Goal: Check status: Check status

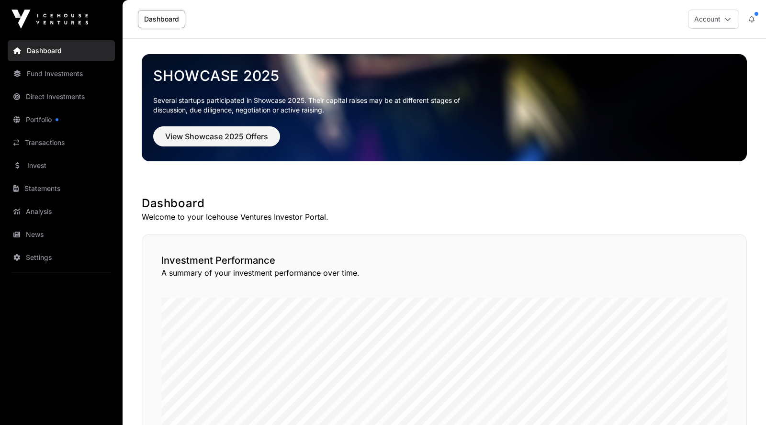
click at [42, 143] on link "Transactions" at bounding box center [61, 142] width 107 height 21
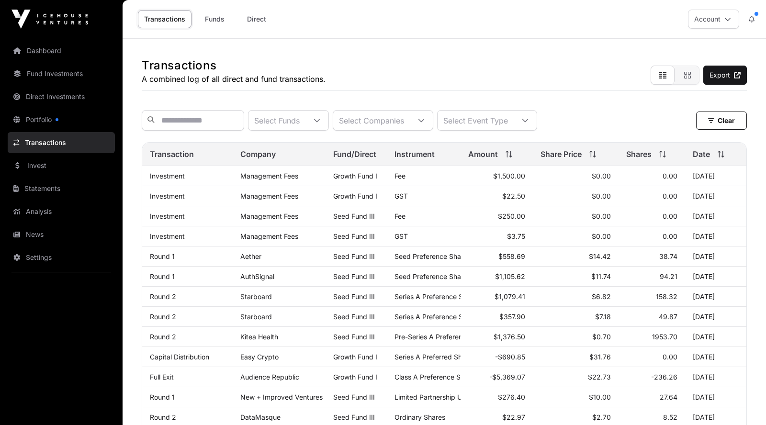
click at [57, 52] on link "Dashboard" at bounding box center [61, 50] width 107 height 21
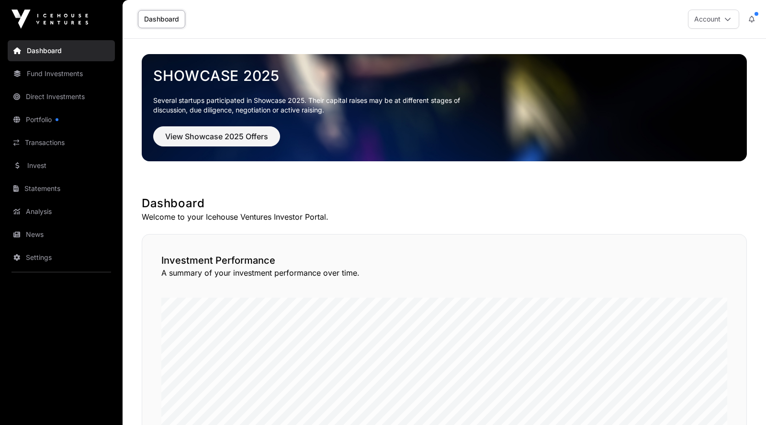
click at [48, 120] on link "Portfolio" at bounding box center [61, 119] width 107 height 21
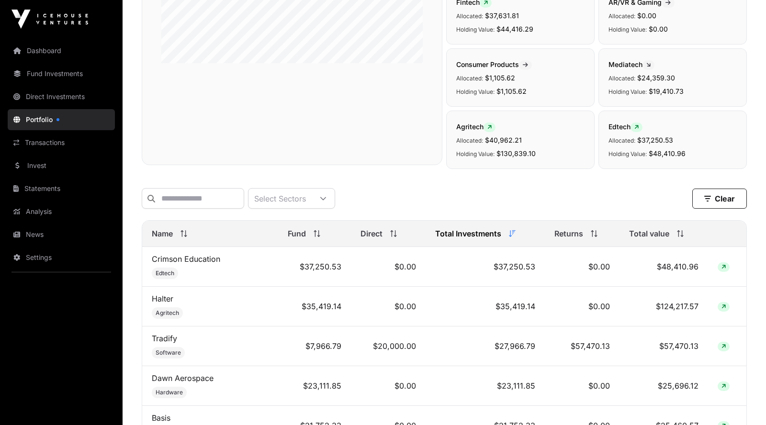
scroll to position [224, 0]
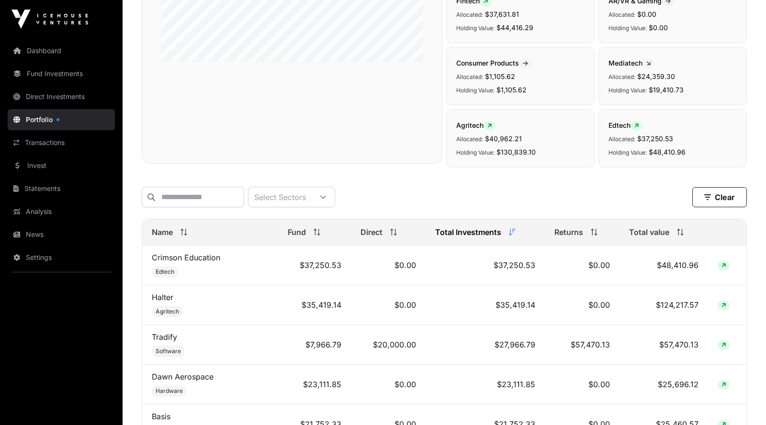
click at [183, 233] on icon at bounding box center [183, 232] width 7 height 7
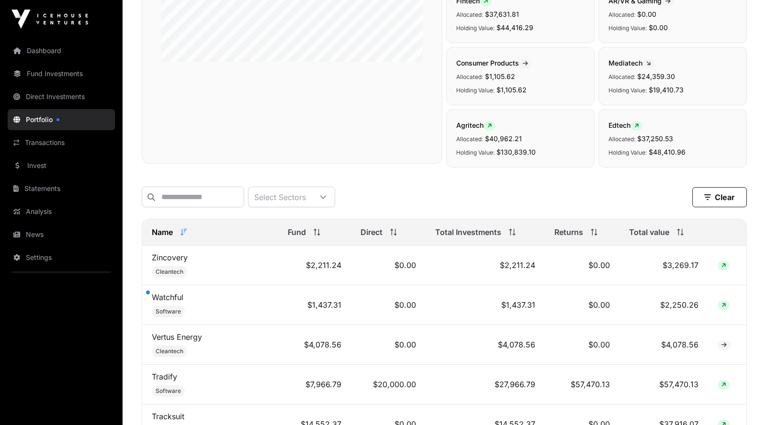
click at [183, 233] on icon at bounding box center [183, 232] width 7 height 7
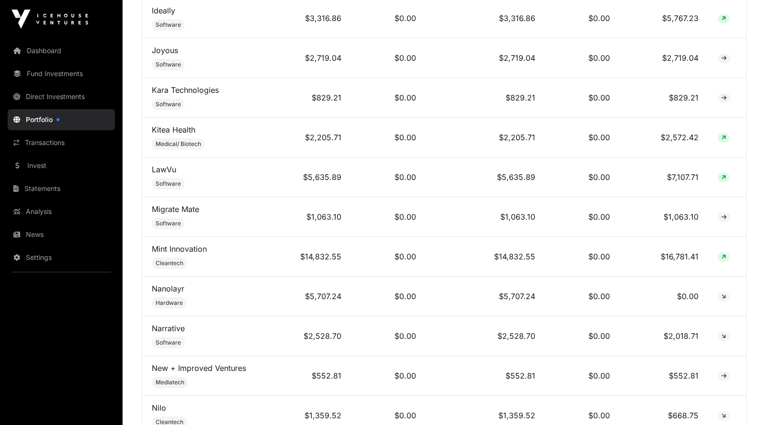
scroll to position [1743, 0]
drag, startPoint x: 343, startPoint y: 259, endPoint x: 294, endPoint y: 259, distance: 48.3
click at [294, 259] on td "$14,832.55" at bounding box center [314, 256] width 73 height 40
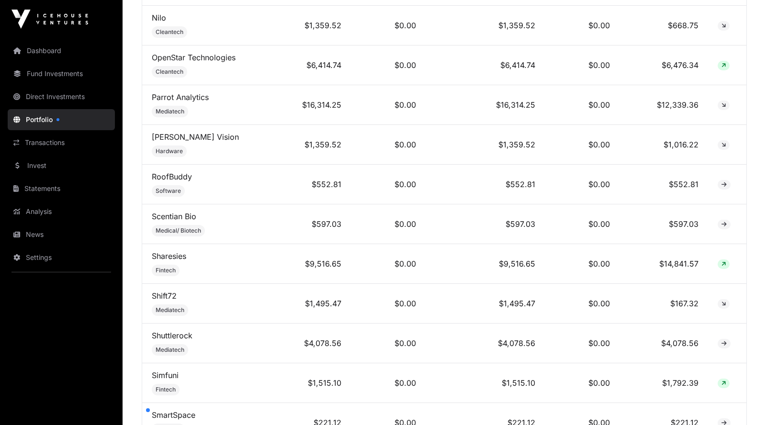
scroll to position [2140, 0]
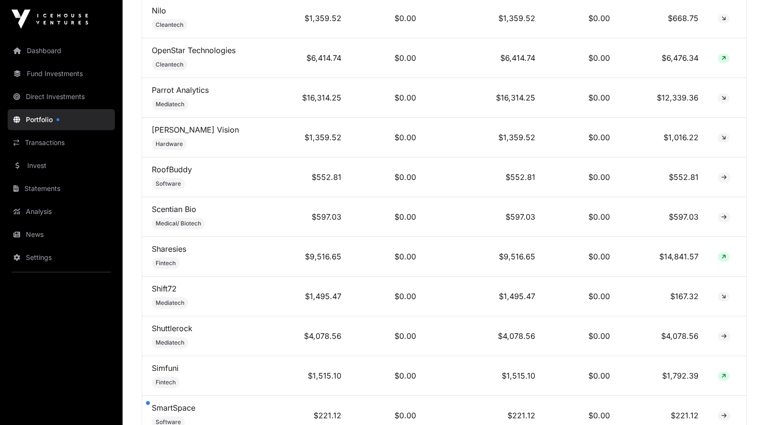
click at [174, 252] on link "Sharesies" at bounding box center [169, 249] width 34 height 10
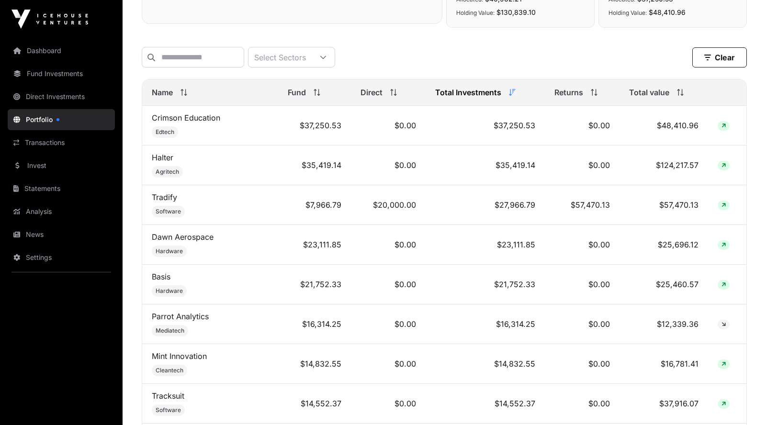
scroll to position [366, 0]
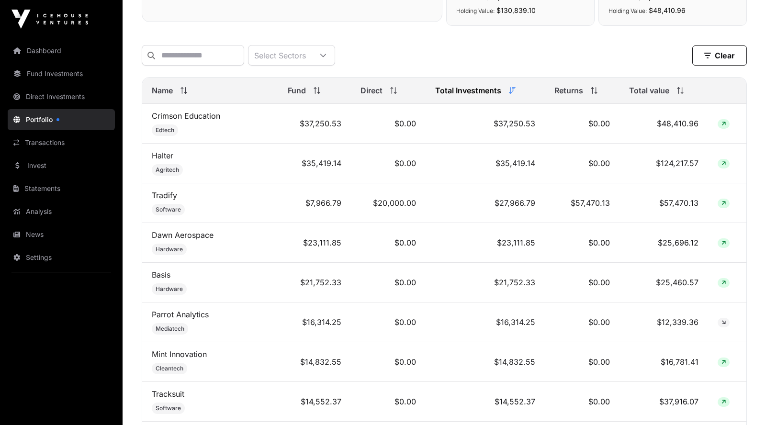
click at [653, 91] on span "Total value" at bounding box center [649, 90] width 40 height 11
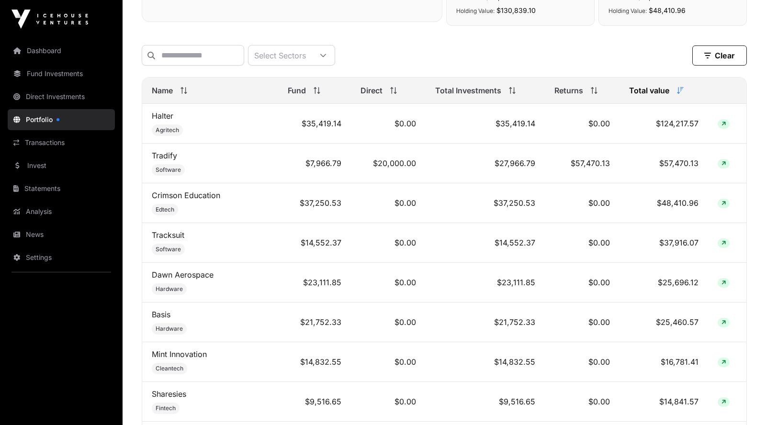
click at [648, 94] on span "Total value" at bounding box center [649, 90] width 40 height 11
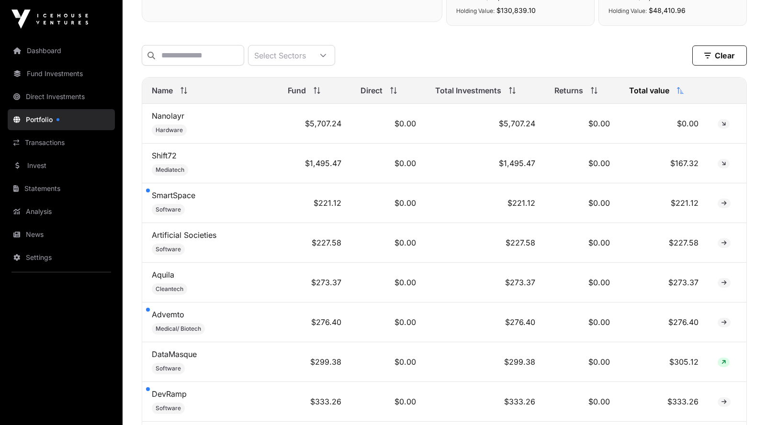
click at [648, 94] on span "Total value" at bounding box center [649, 90] width 40 height 11
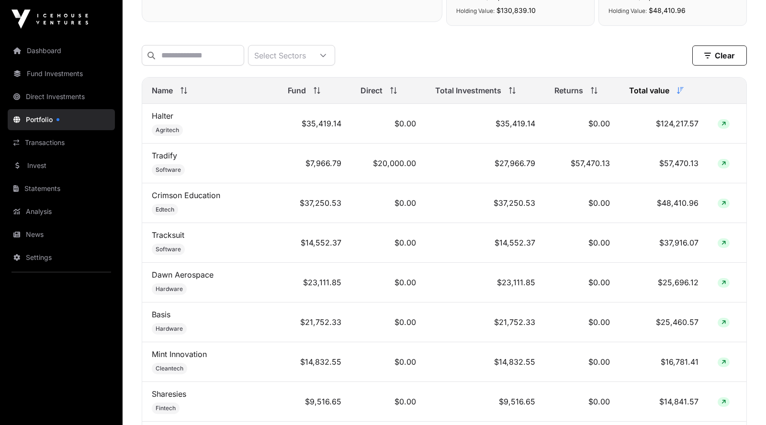
scroll to position [396, 0]
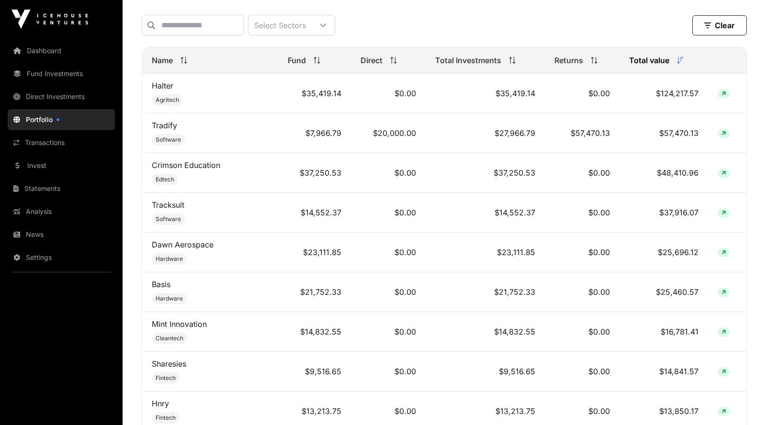
click at [177, 366] on link "Sharesies" at bounding box center [169, 364] width 34 height 10
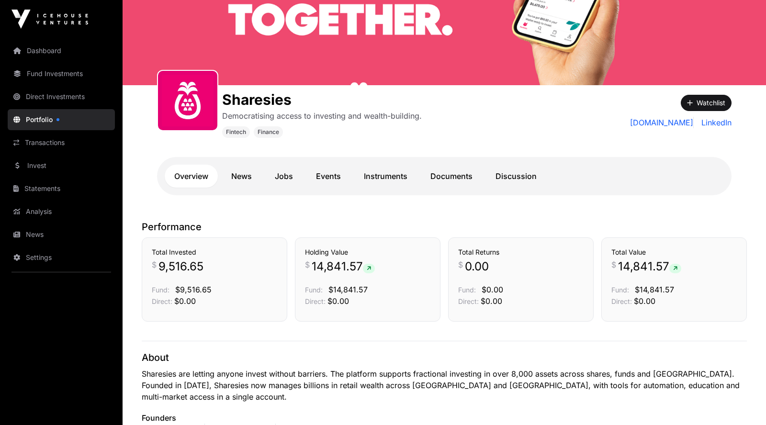
scroll to position [77, 0]
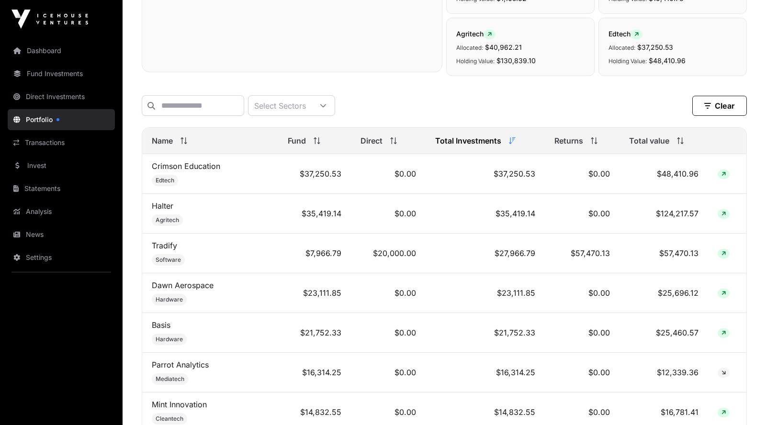
scroll to position [314, 0]
click at [641, 143] on span "Total value" at bounding box center [649, 141] width 40 height 11
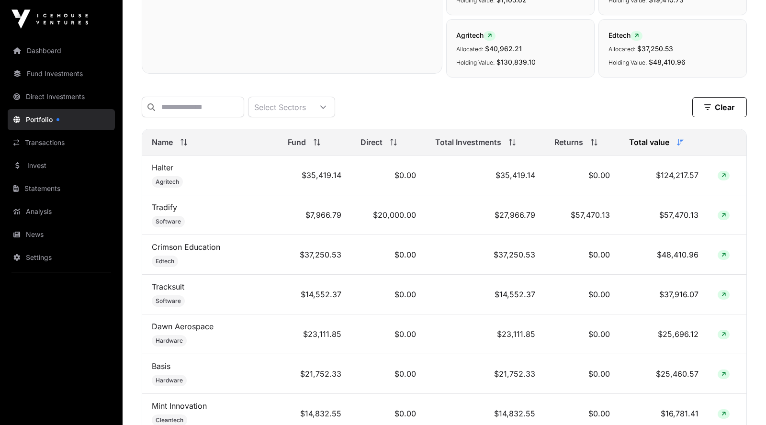
click at [643, 143] on span "Total value" at bounding box center [649, 141] width 40 height 11
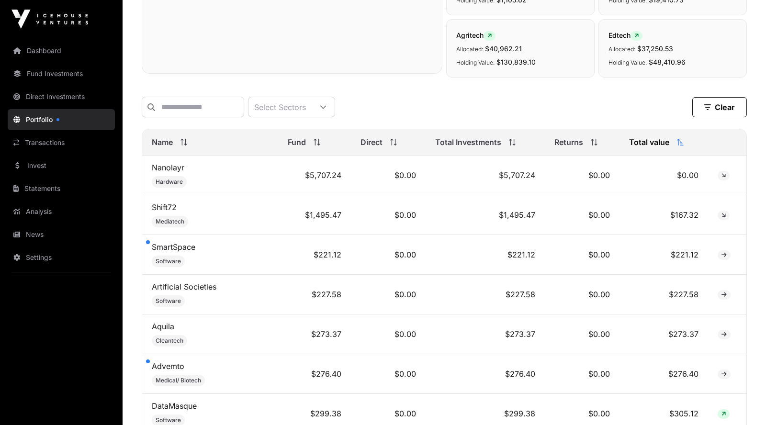
click at [643, 143] on span "Total value" at bounding box center [649, 141] width 40 height 11
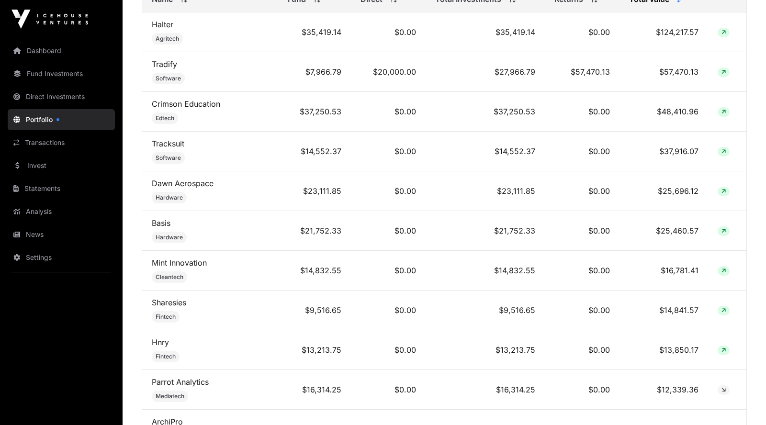
scroll to position [458, 0]
click at [167, 303] on link "Sharesies" at bounding box center [169, 302] width 34 height 10
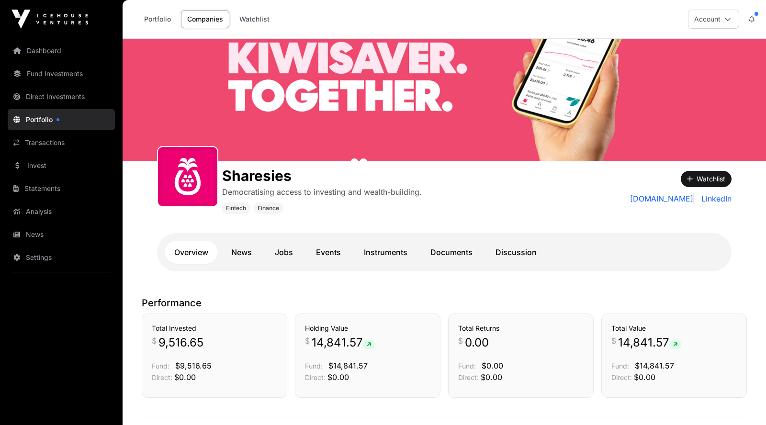
click at [383, 252] on link "Instruments" at bounding box center [385, 252] width 63 height 23
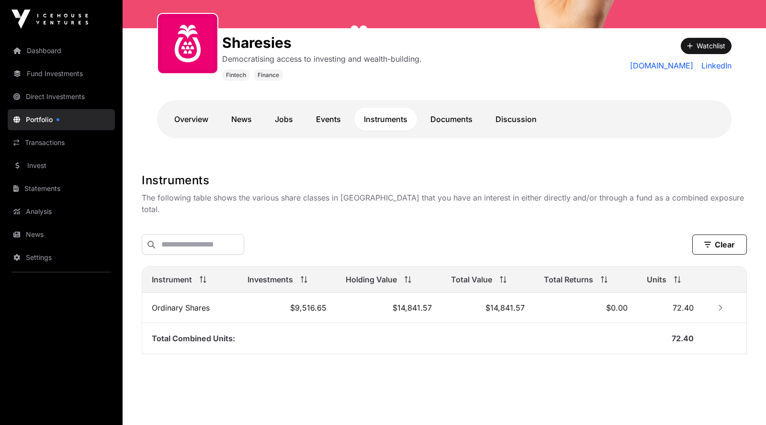
scroll to position [133, 0]
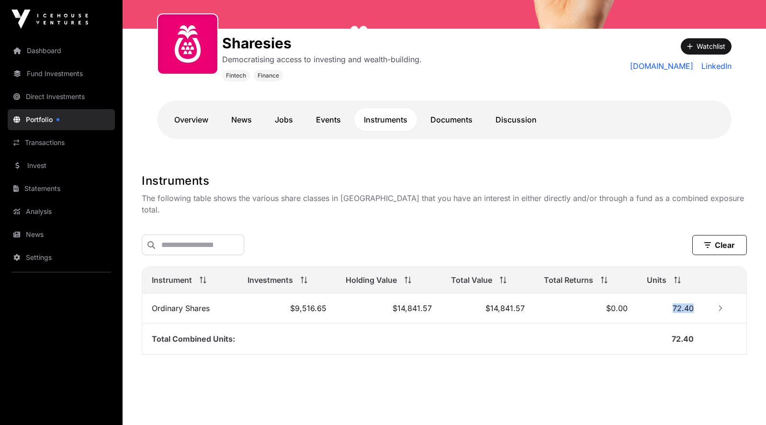
drag, startPoint x: 673, startPoint y: 299, endPoint x: 699, endPoint y: 299, distance: 25.4
click at [699, 299] on td "72.40" at bounding box center [670, 308] width 66 height 30
click at [59, 53] on link "Dashboard" at bounding box center [61, 50] width 107 height 21
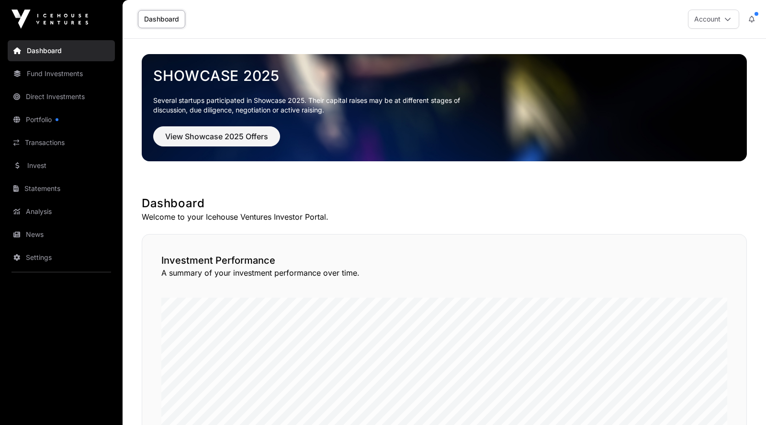
click at [51, 143] on link "Transactions" at bounding box center [61, 142] width 107 height 21
click at [40, 236] on link "News" at bounding box center [61, 234] width 107 height 21
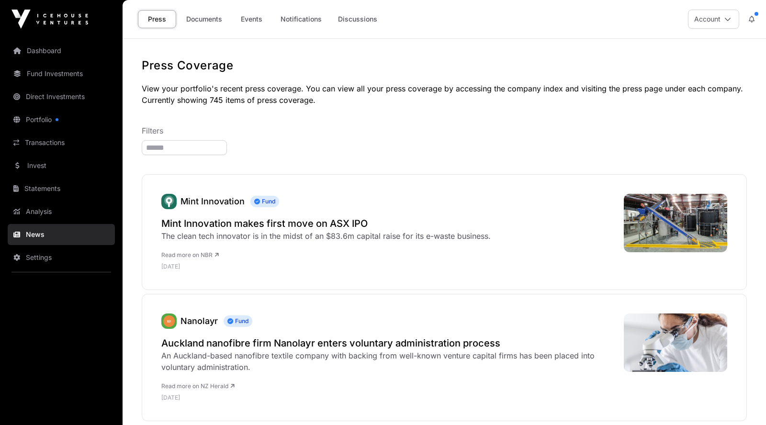
click at [213, 20] on link "Documents" at bounding box center [204, 19] width 48 height 18
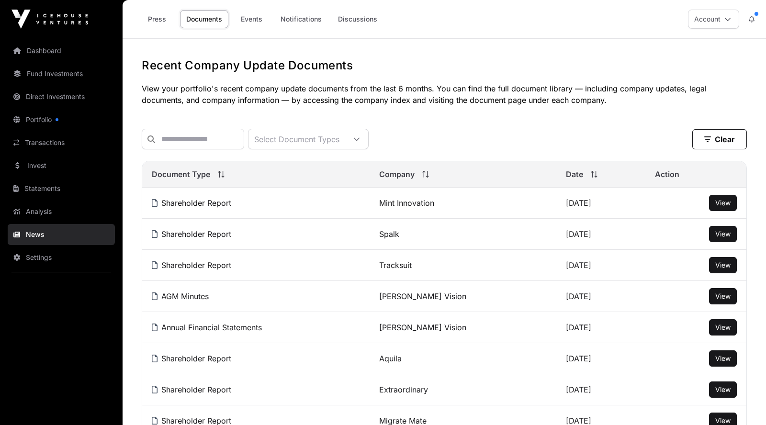
click at [725, 207] on span "View" at bounding box center [722, 203] width 15 height 8
click at [719, 298] on span "View" at bounding box center [722, 296] width 15 height 8
